Goal: Task Accomplishment & Management: Manage account settings

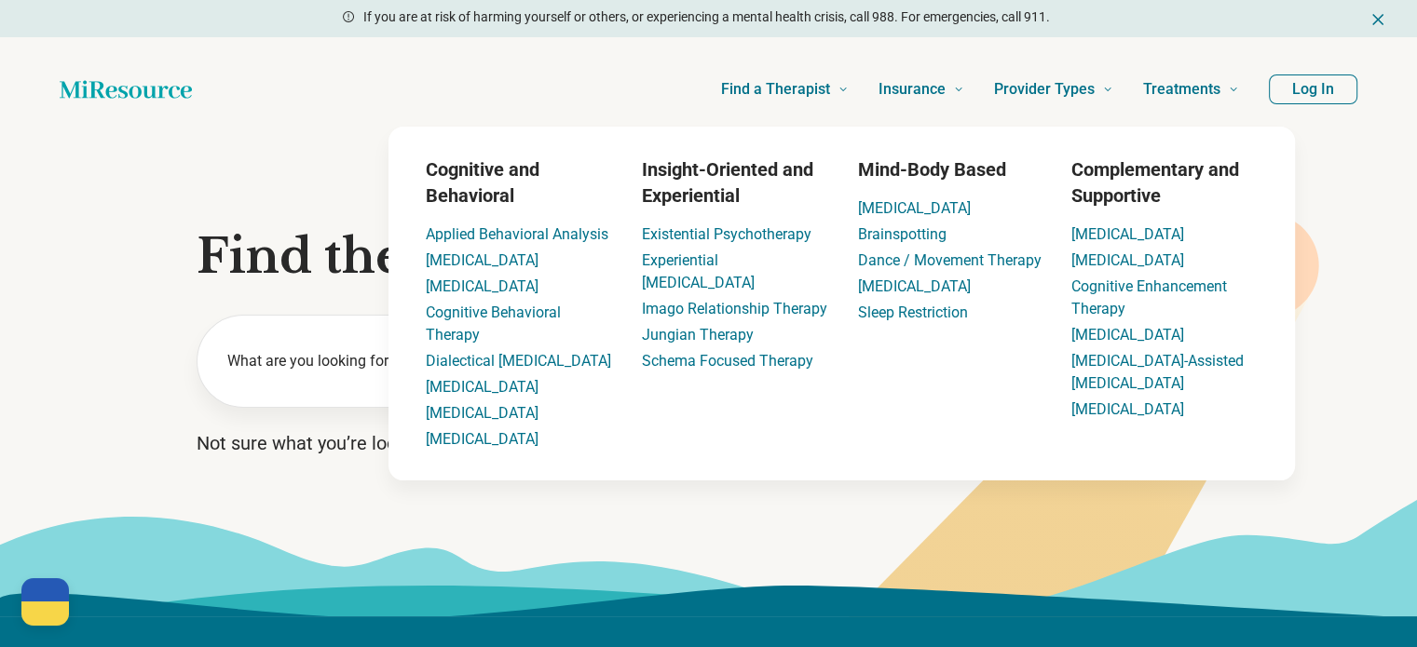
click at [1291, 91] on button "Log In" at bounding box center [1313, 90] width 88 height 30
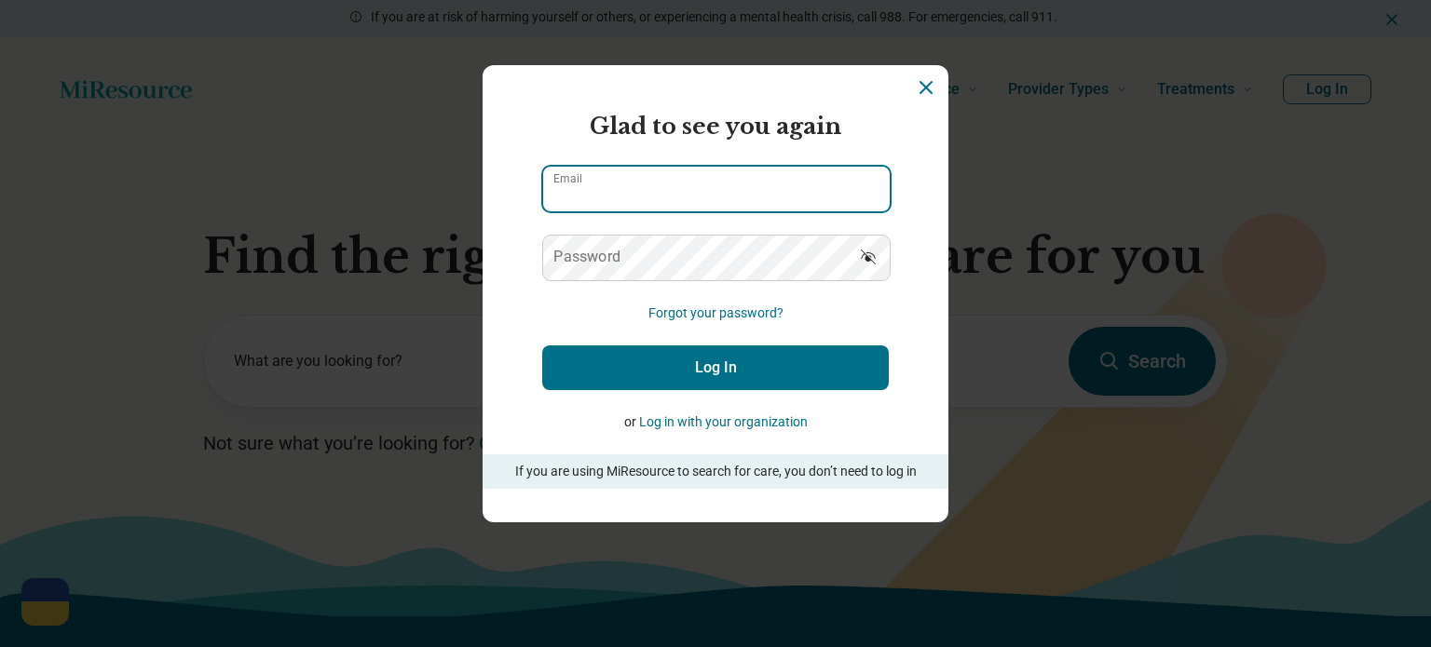
click at [740, 199] on input "Email" at bounding box center [716, 189] width 346 height 45
paste input "**********"
type input "**********"
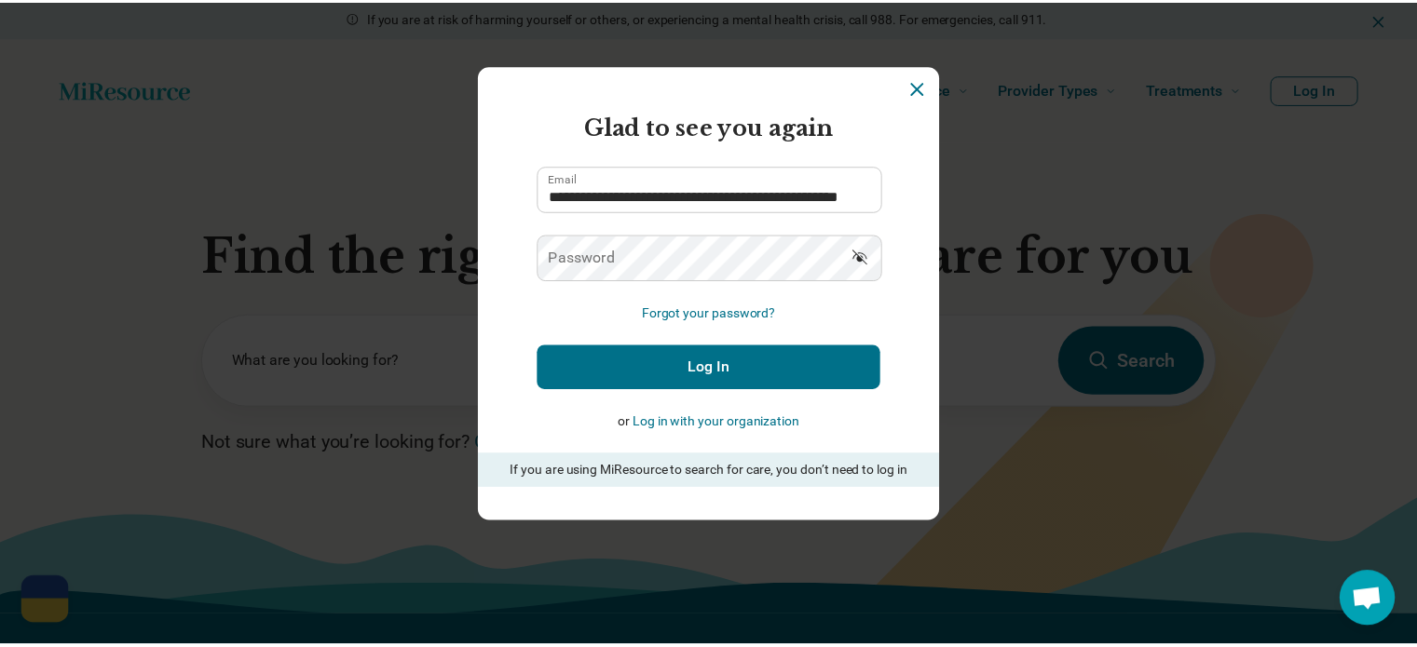
scroll to position [0, 0]
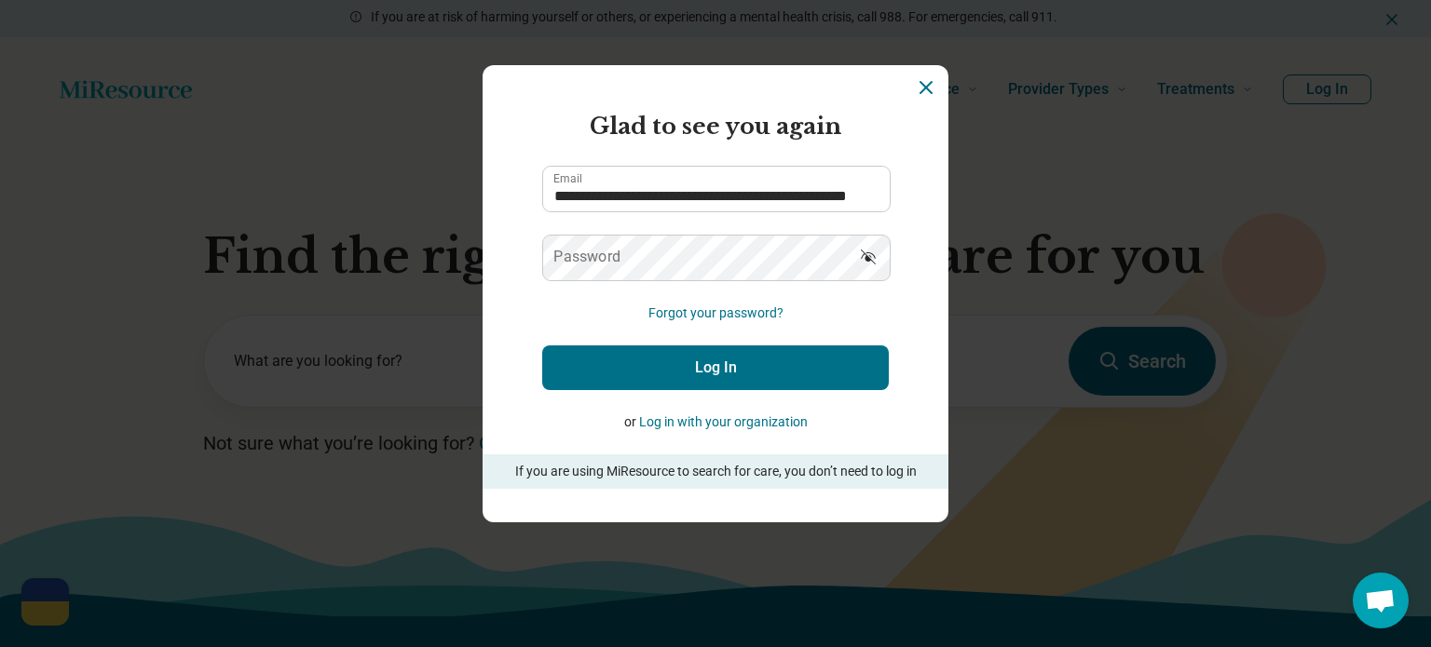
click at [551, 141] on h2 "Glad to see you again" at bounding box center [715, 127] width 346 height 34
click at [589, 260] on label "Password" at bounding box center [586, 257] width 67 height 15
click at [593, 357] on button "Log In" at bounding box center [715, 368] width 346 height 45
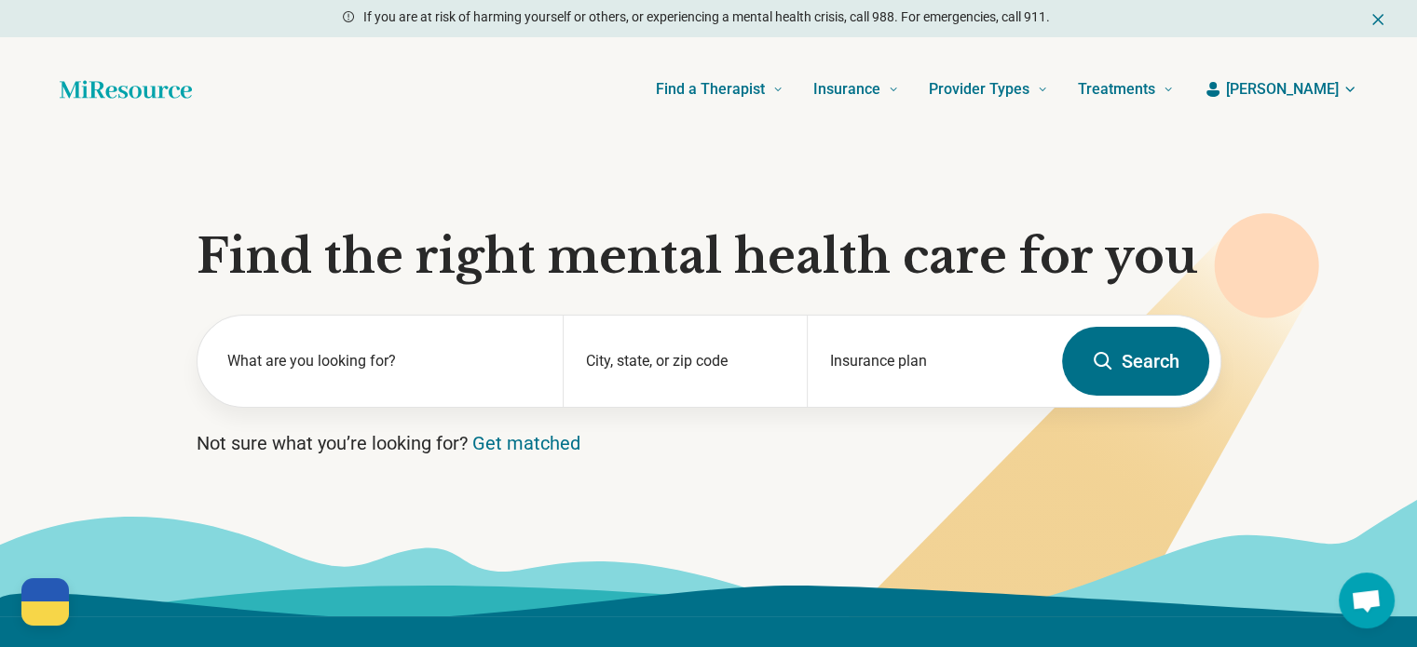
click at [1325, 85] on span "[PERSON_NAME]" at bounding box center [1282, 89] width 113 height 22
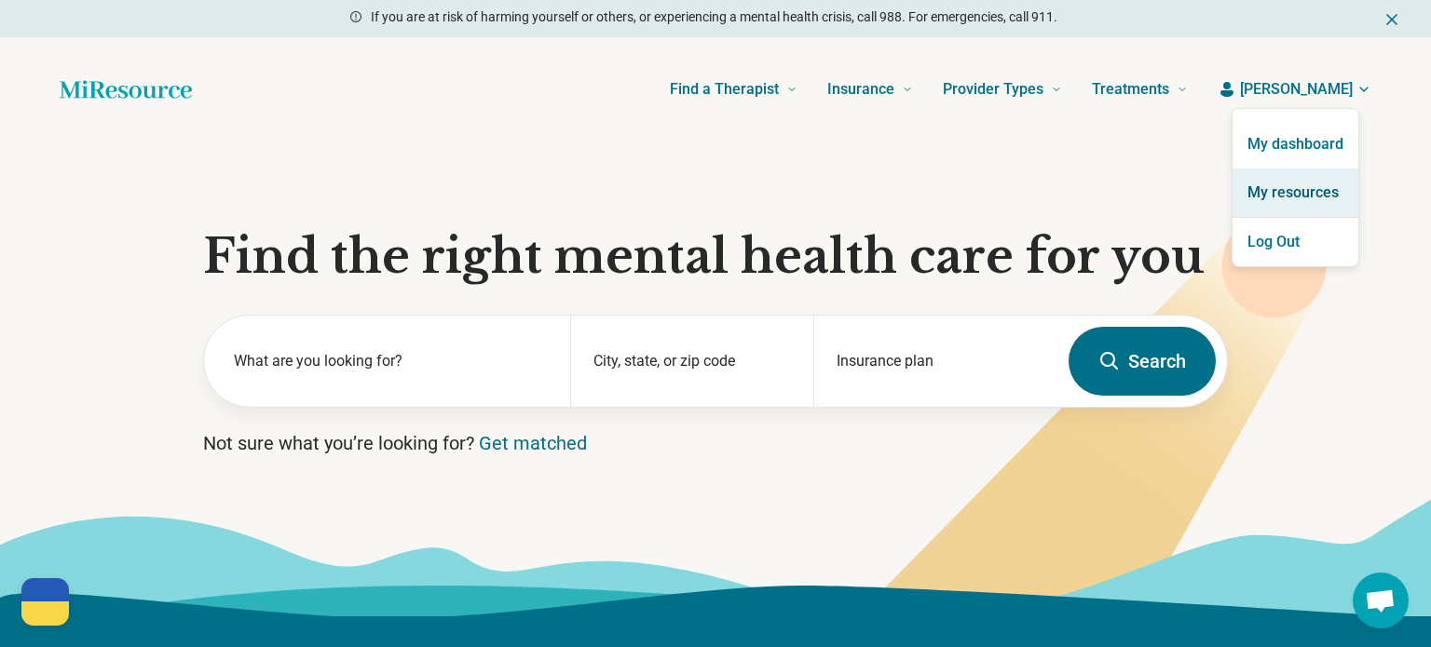
click at [1292, 197] on link "My resources" at bounding box center [1295, 193] width 126 height 48
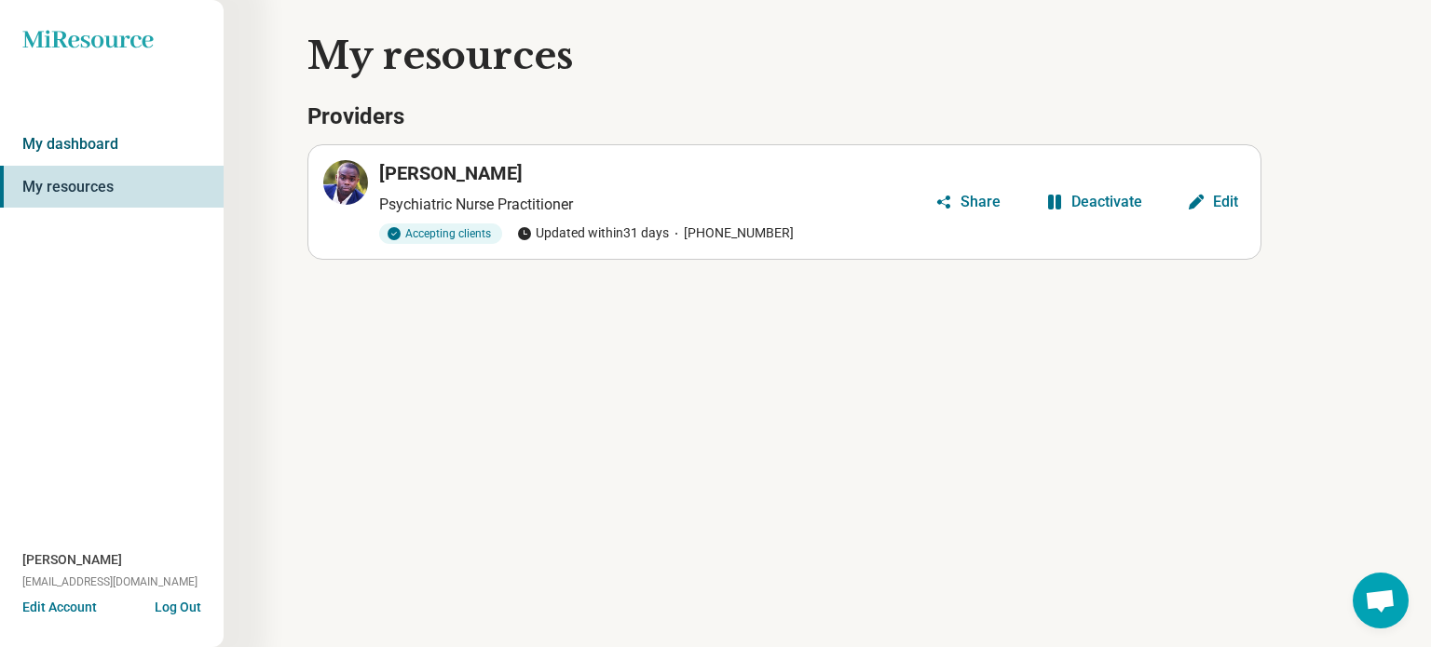
click at [119, 156] on link "My dashboard" at bounding box center [112, 144] width 224 height 43
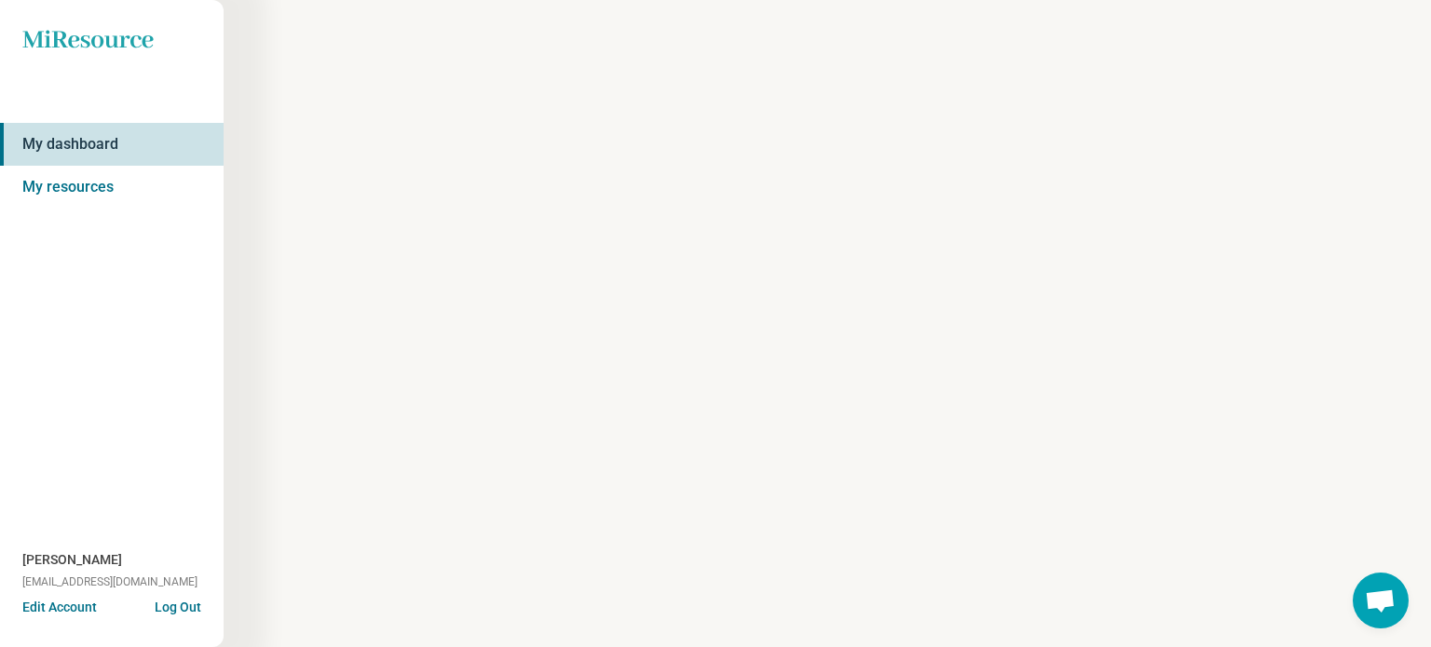
click at [91, 605] on button "Edit Account" at bounding box center [59, 608] width 75 height 20
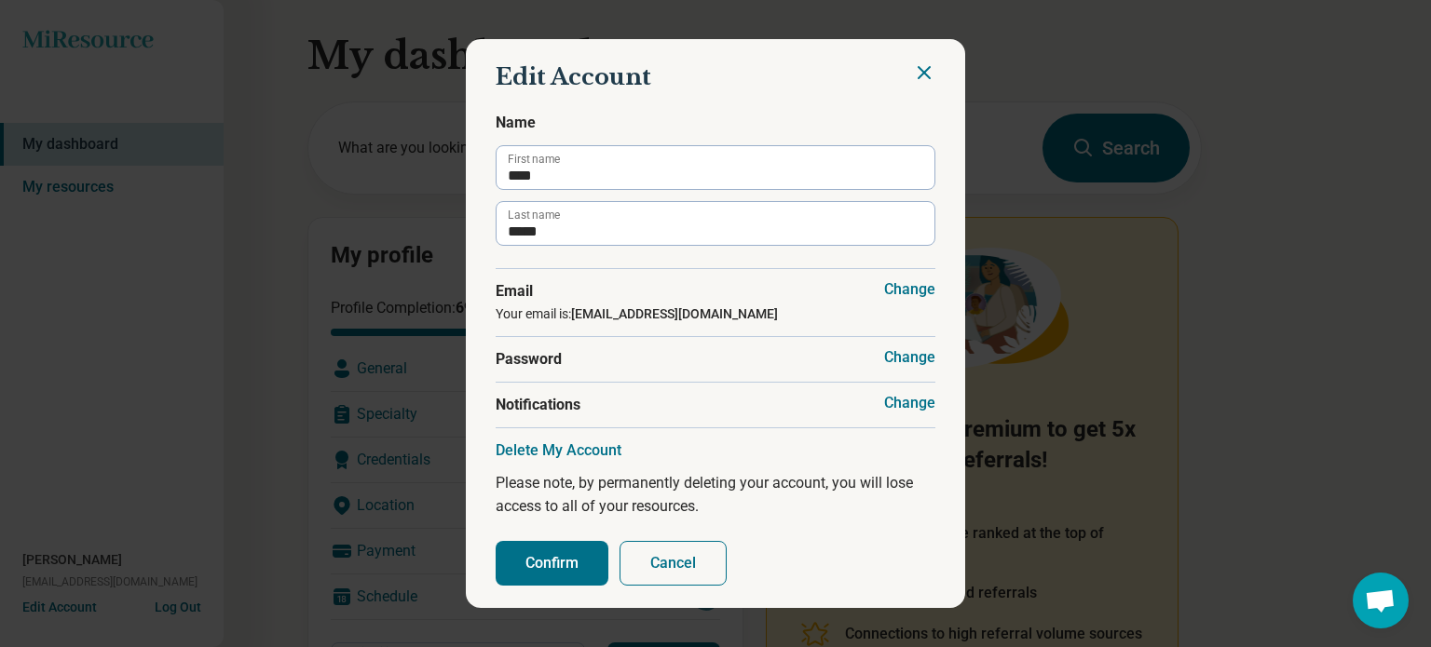
click at [704, 575] on button "Cancel" at bounding box center [672, 563] width 107 height 45
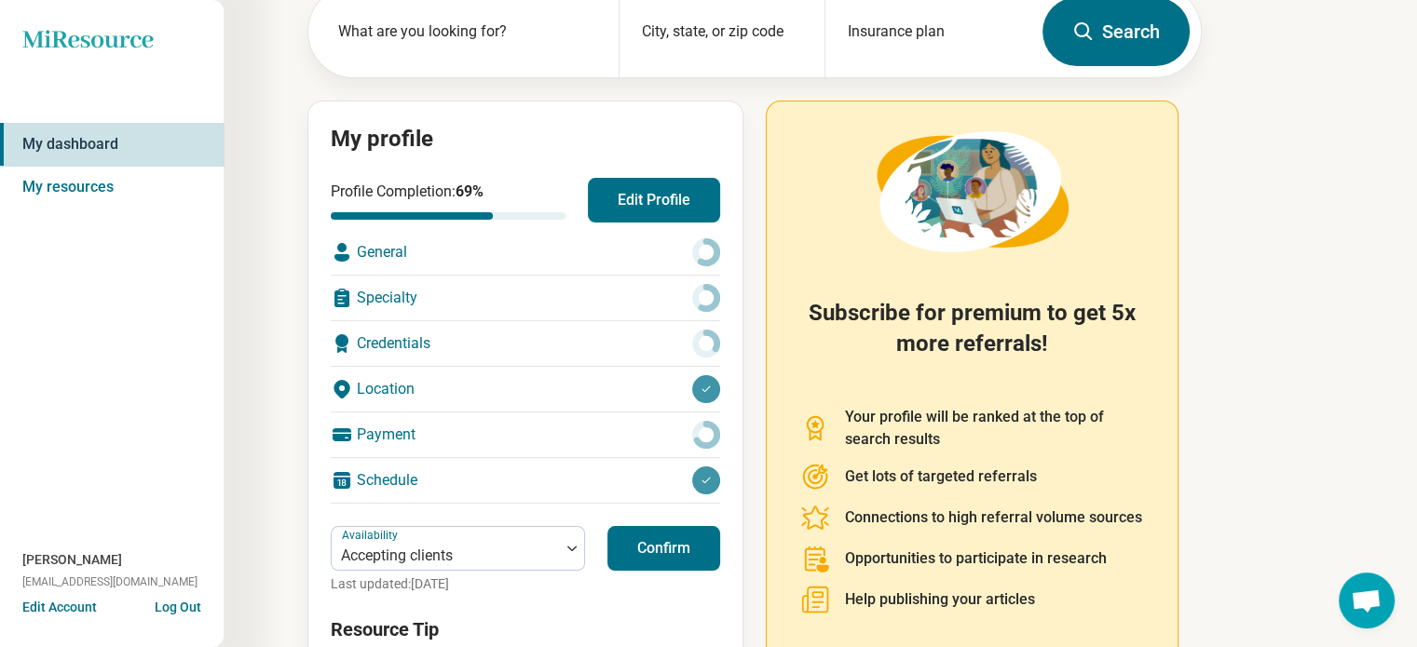
scroll to position [251, 0]
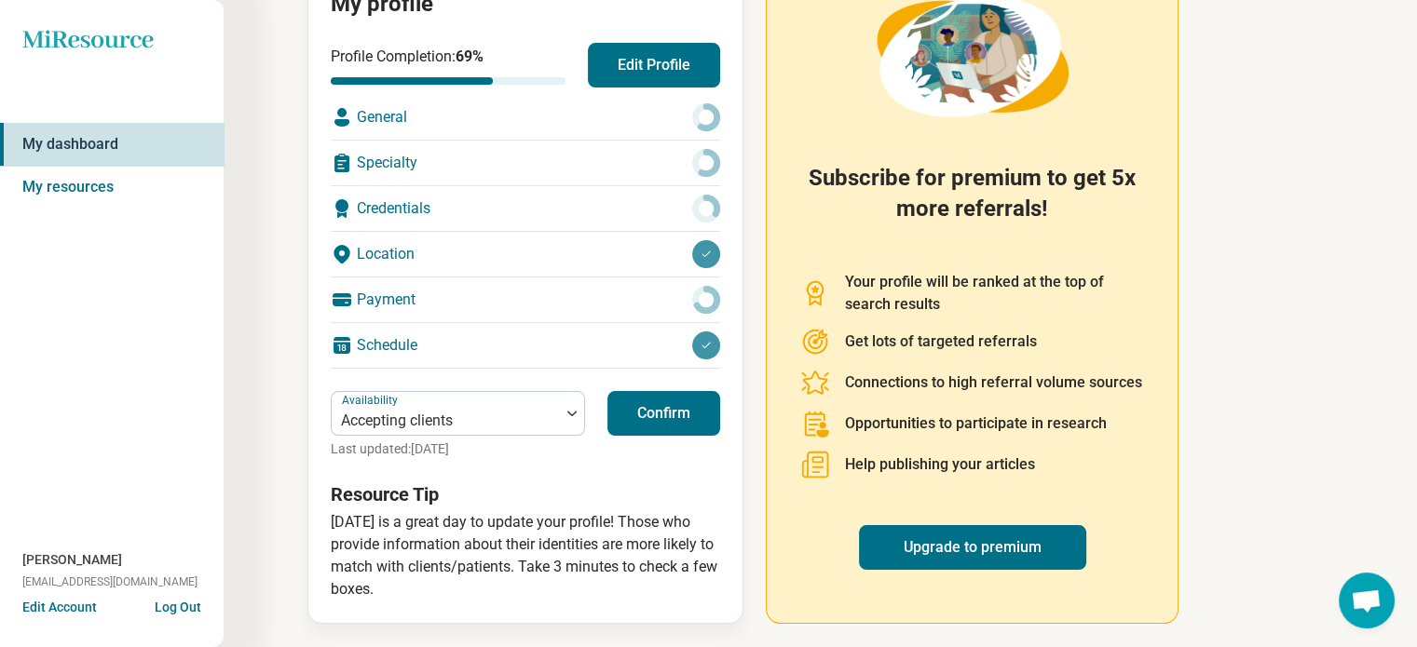
click at [667, 421] on button "Confirm" at bounding box center [663, 413] width 113 height 45
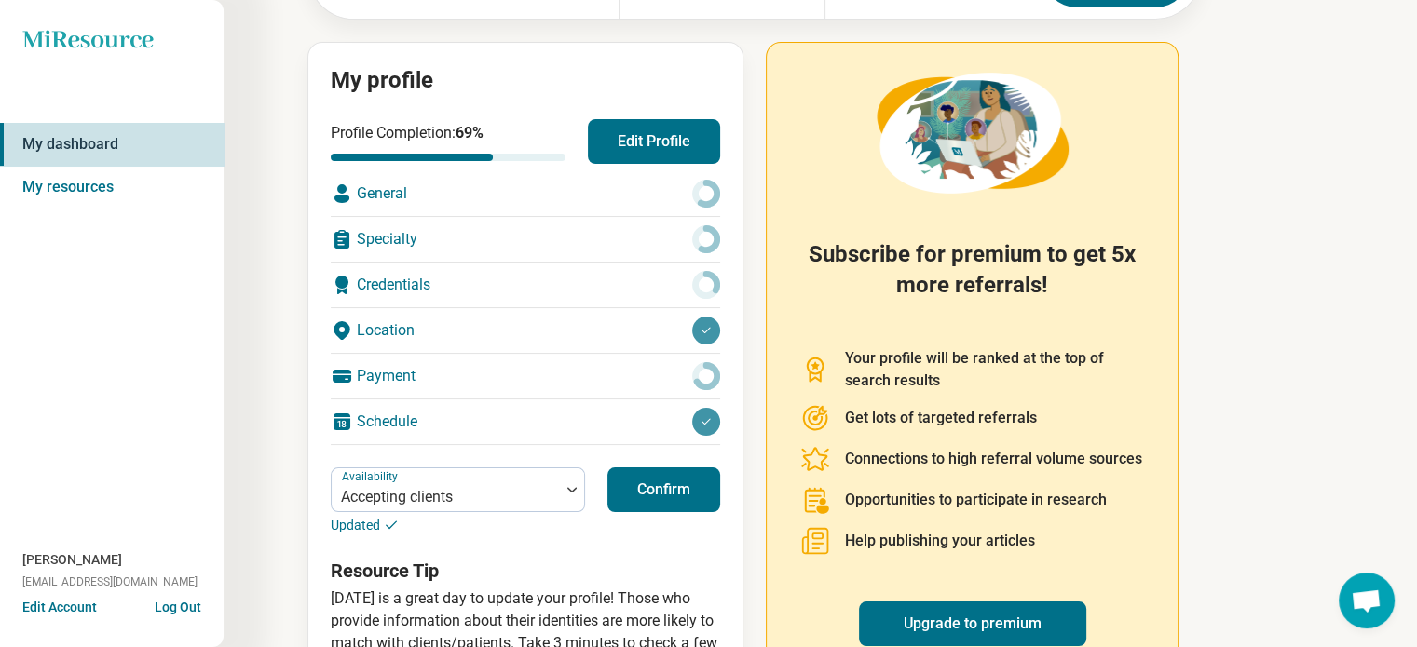
scroll to position [65, 0]
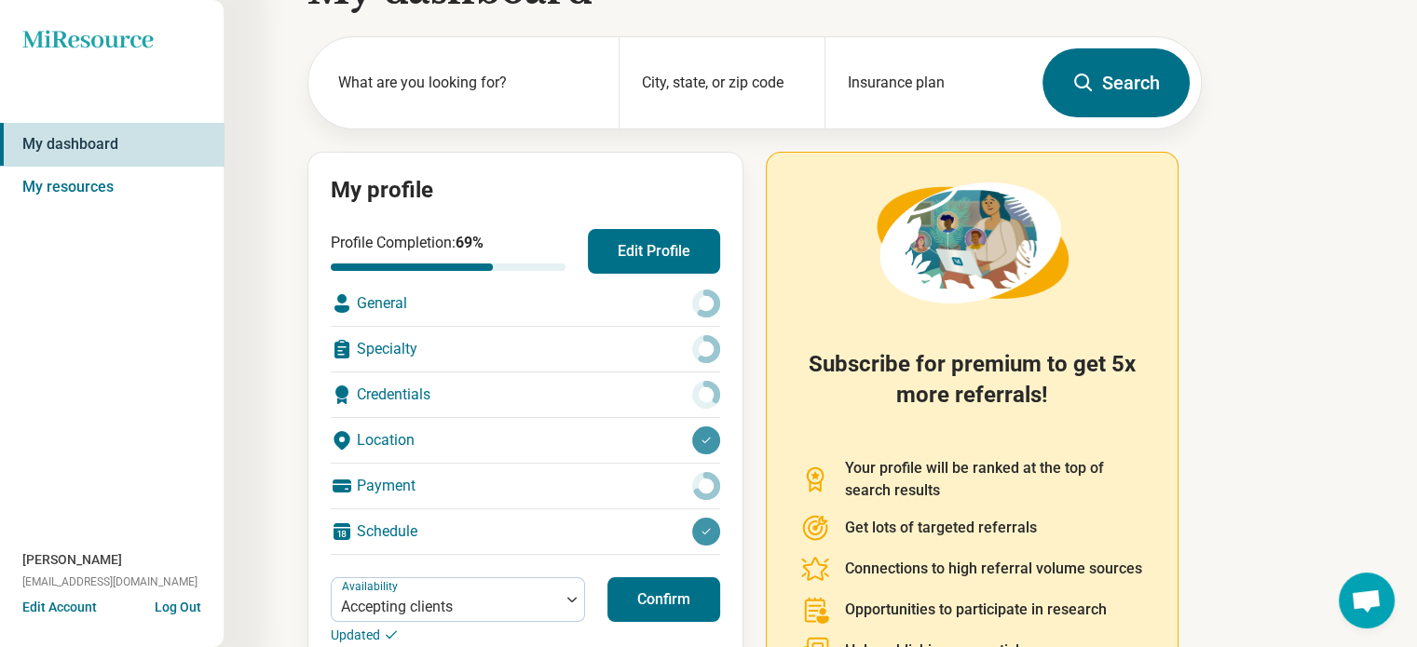
click at [683, 268] on button "Edit Profile" at bounding box center [654, 251] width 132 height 45
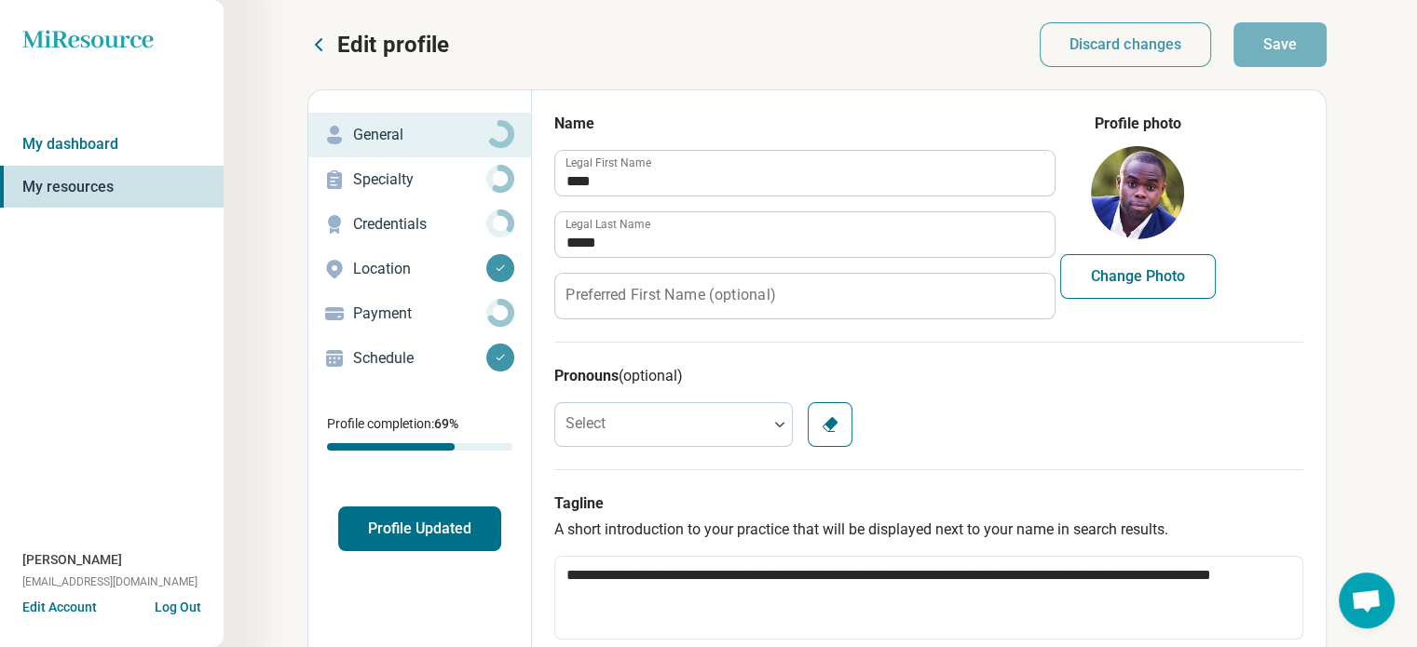
click at [1100, 418] on div "Select Clear" at bounding box center [928, 424] width 749 height 45
click at [428, 529] on button "Profile Updated" at bounding box center [419, 529] width 163 height 45
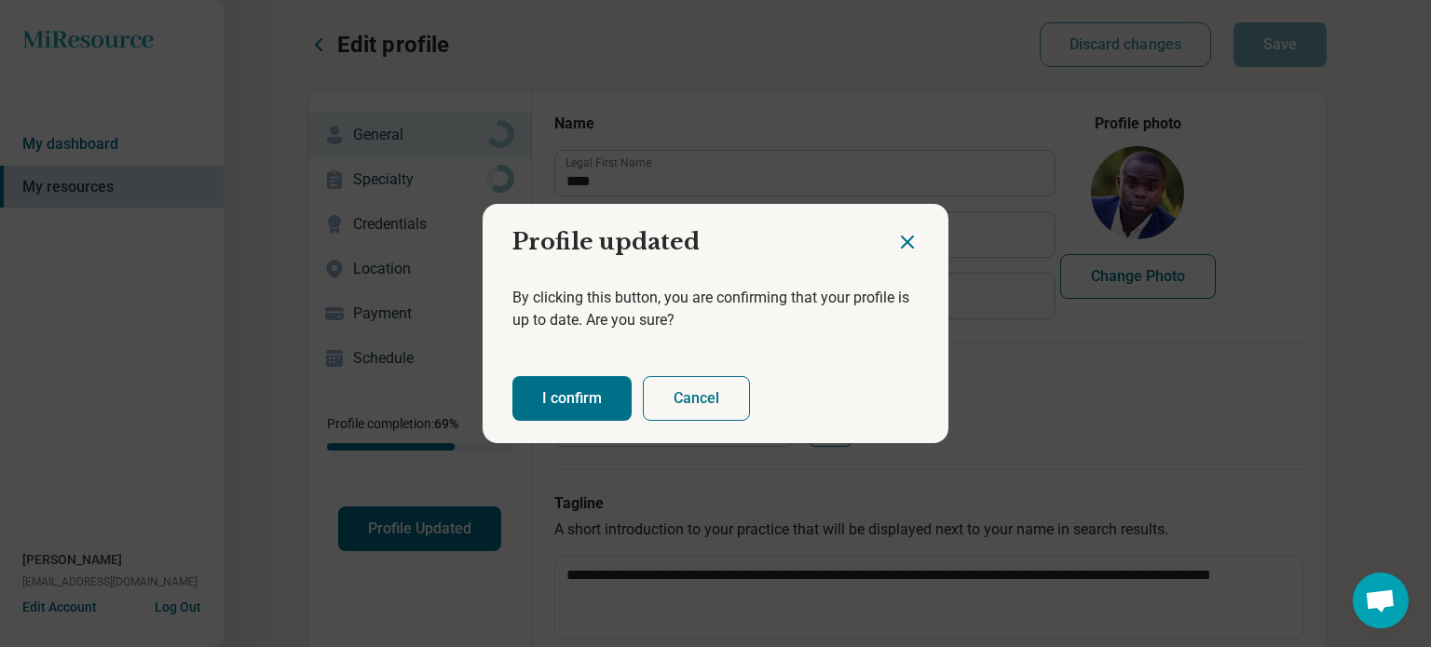
click at [572, 394] on button "I confirm" at bounding box center [571, 398] width 119 height 45
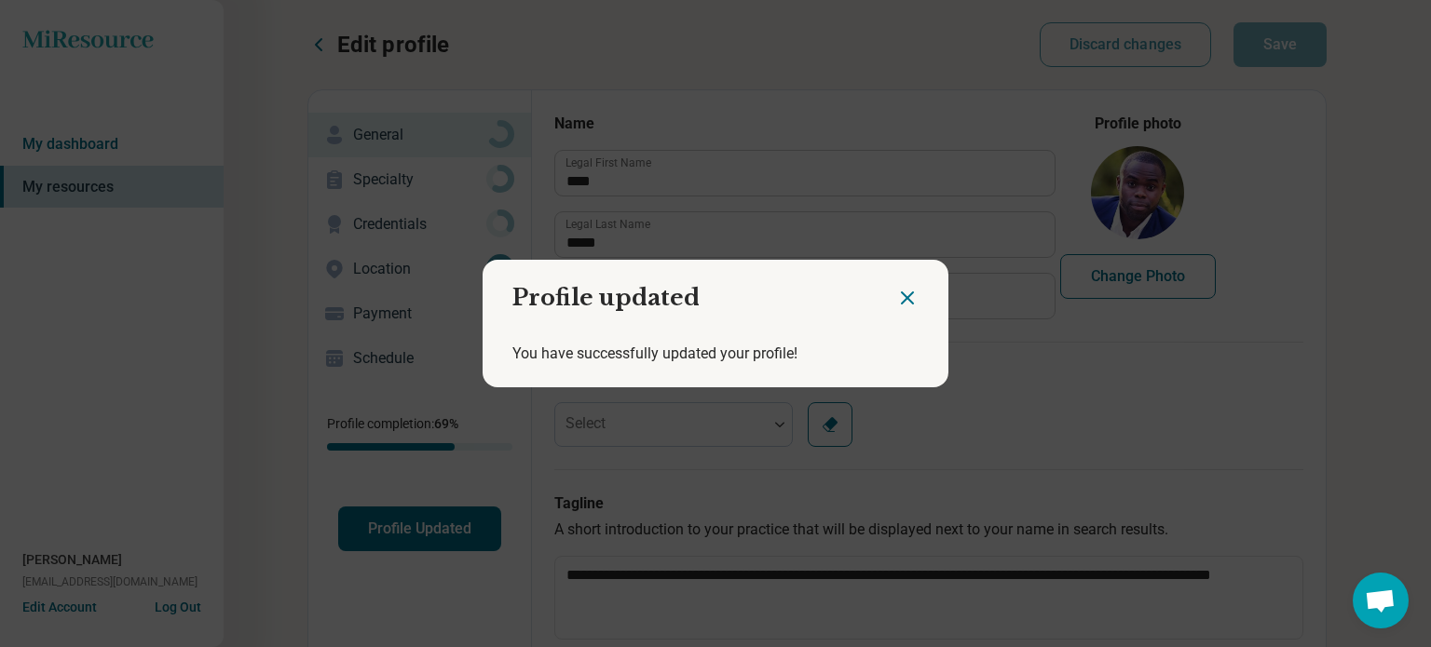
click at [902, 297] on icon "Close dialog" at bounding box center [907, 298] width 22 height 22
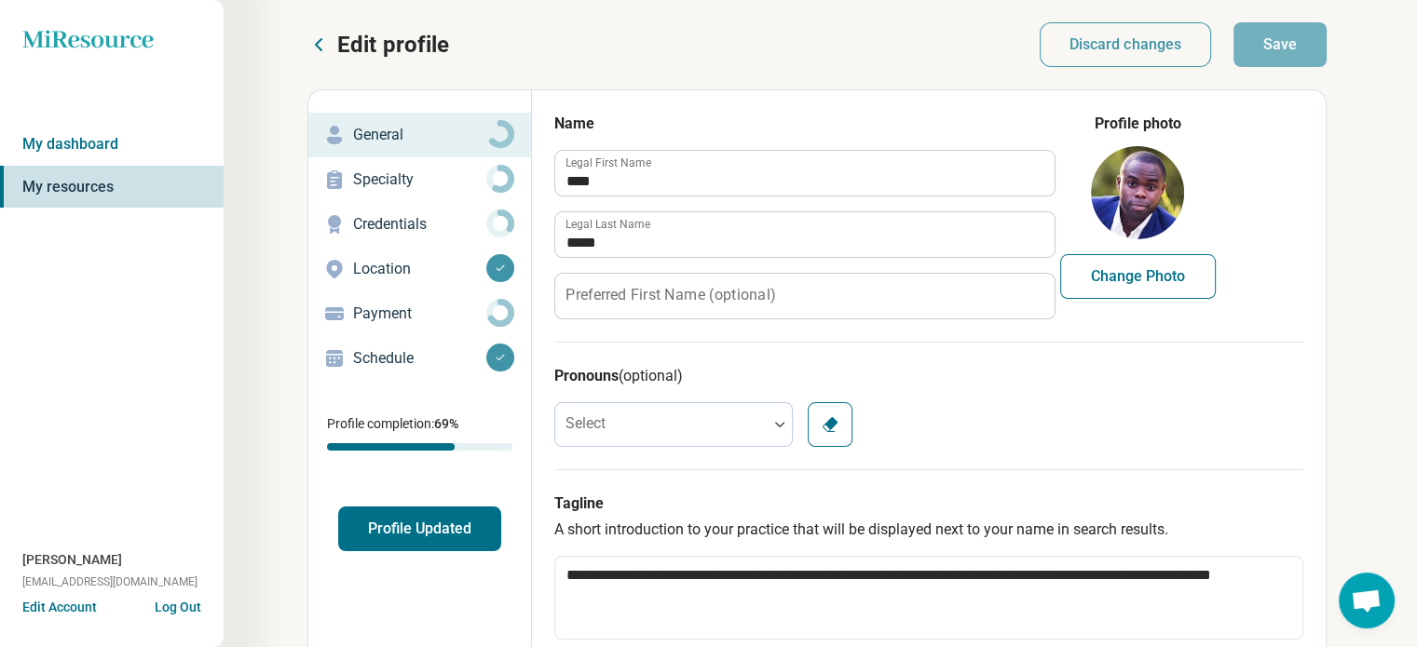
click at [192, 608] on button "Log Out" at bounding box center [178, 605] width 47 height 15
